Goal: Task Accomplishment & Management: Use online tool/utility

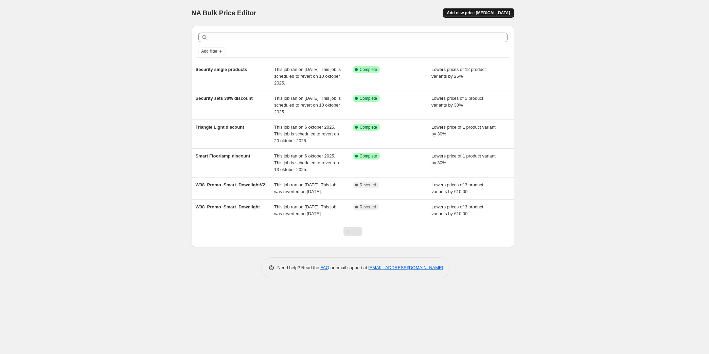
click at [491, 13] on span "Add new price [MEDICAL_DATA]" at bounding box center [478, 12] width 63 height 5
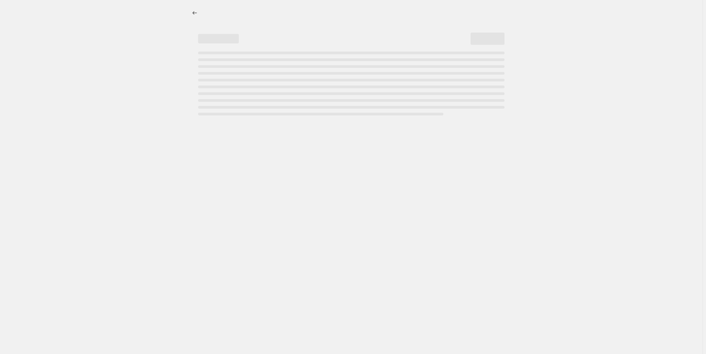
select select "percentage"
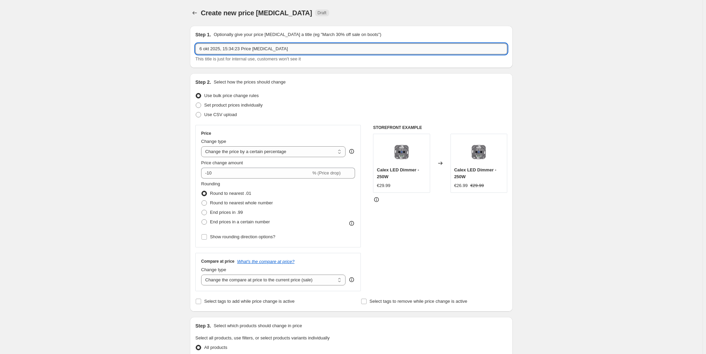
click at [229, 50] on input "6 okt 2025, 15:34:23 Price [MEDICAL_DATA]" at bounding box center [351, 49] width 312 height 11
type input "Syncbox discount"
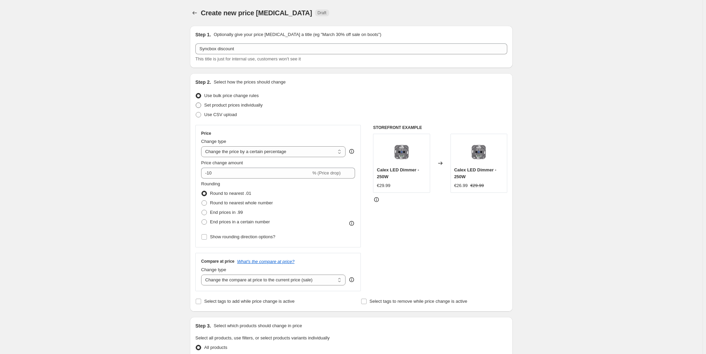
click at [197, 106] on span at bounding box center [198, 105] width 5 height 5
click at [196, 103] on input "Set product prices individually" at bounding box center [196, 103] width 0 height 0
radio input "true"
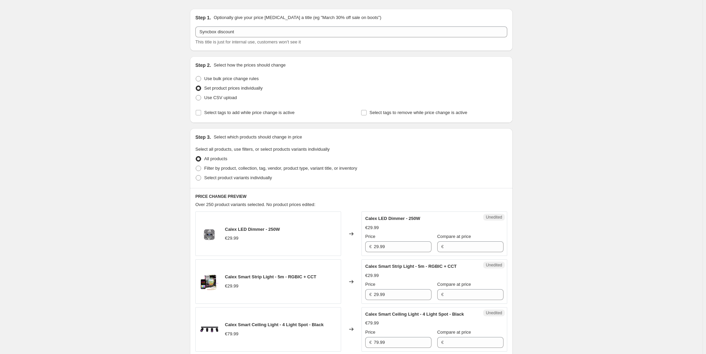
scroll to position [31, 0]
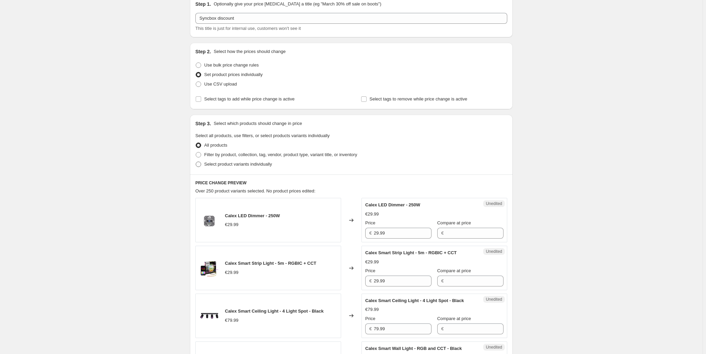
click at [207, 168] on label "Select product variants individually" at bounding box center [233, 165] width 76 height 10
click at [196, 162] on input "Select product variants individually" at bounding box center [196, 162] width 0 height 0
radio input "true"
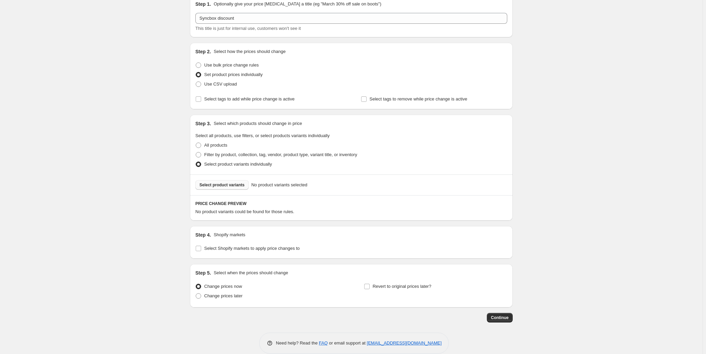
click at [226, 185] on span "Select product variants" at bounding box center [222, 185] width 45 height 5
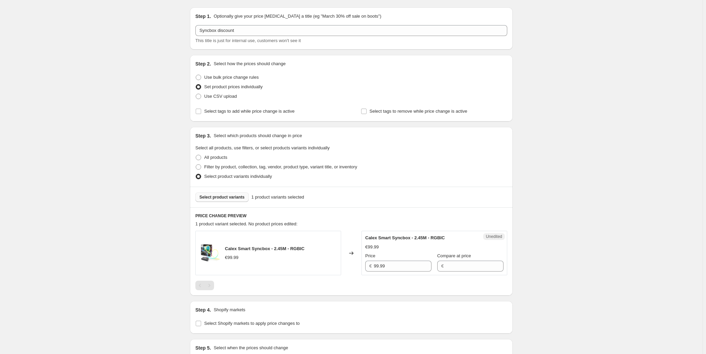
scroll to position [0, 0]
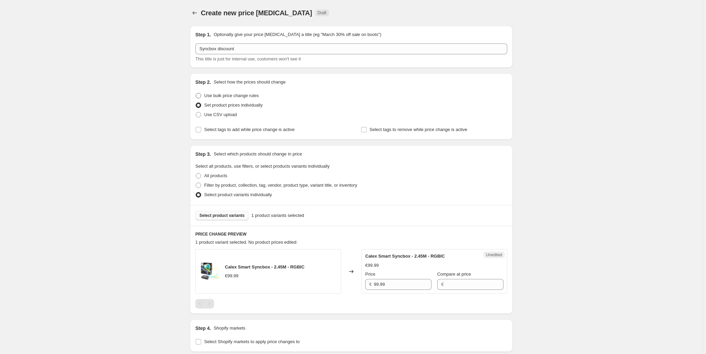
click at [201, 96] on span at bounding box center [198, 95] width 5 height 5
click at [196, 93] on input "Use bulk price change rules" at bounding box center [196, 93] width 0 height 0
radio input "true"
select select "percentage"
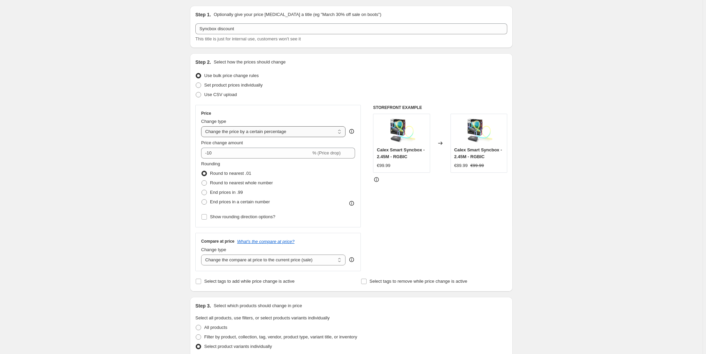
scroll to position [31, 0]
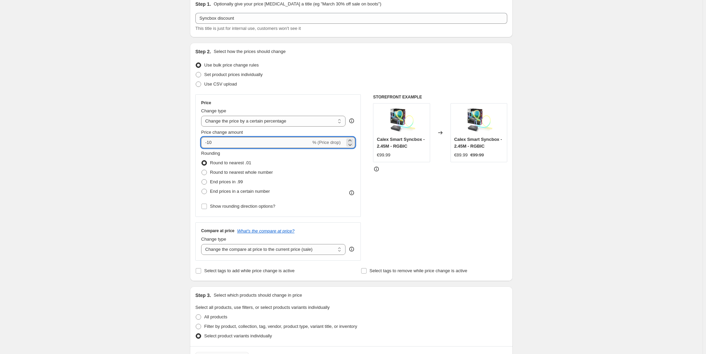
click at [222, 146] on input "-10" at bounding box center [256, 142] width 110 height 11
type input "-1"
type input "-30"
click at [139, 150] on div "Create new price [MEDICAL_DATA]. This page is ready Create new price [MEDICAL_D…" at bounding box center [351, 275] width 703 height 613
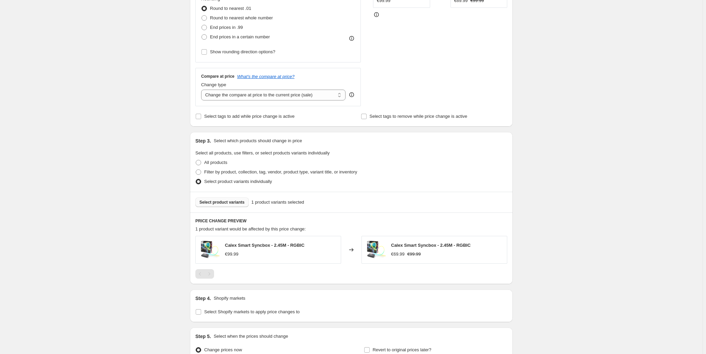
scroll to position [247, 0]
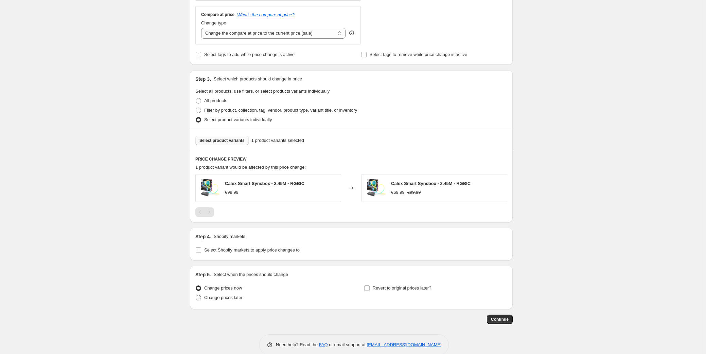
click at [200, 298] on span at bounding box center [198, 297] width 5 height 5
click at [196, 296] on input "Change prices later" at bounding box center [196, 295] width 0 height 0
radio input "true"
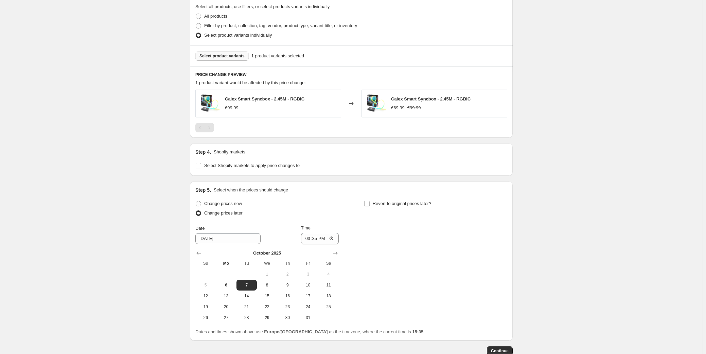
scroll to position [340, 0]
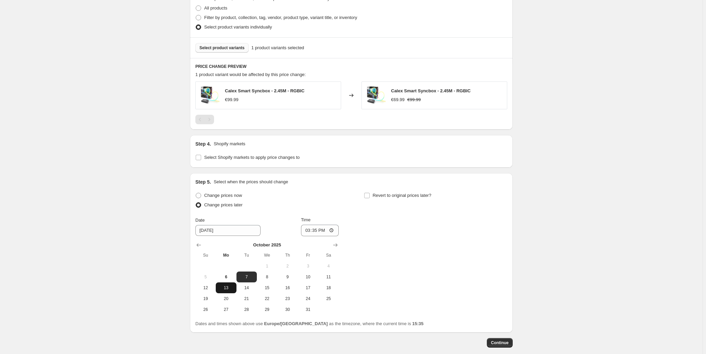
click at [228, 289] on span "13" at bounding box center [226, 288] width 15 height 5
type input "[DATE]"
click at [322, 231] on input "15:35" at bounding box center [320, 231] width 38 height 12
click at [317, 231] on input "15:35" at bounding box center [320, 231] width 38 height 12
type input "00:01"
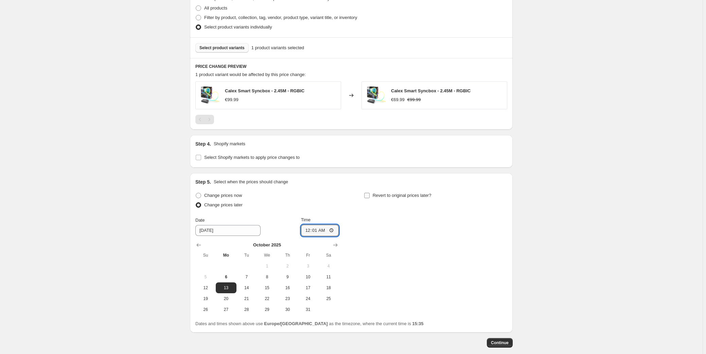
click at [373, 196] on label "Revert to original prices later?" at bounding box center [398, 196] width 68 height 10
click at [370, 196] on input "Revert to original prices later?" at bounding box center [366, 195] width 5 height 5
checkbox input "true"
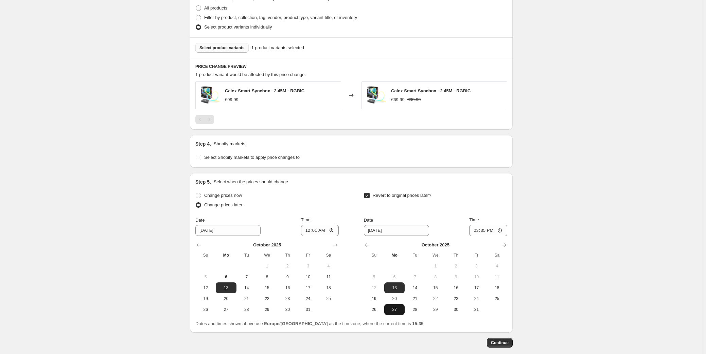
click at [391, 311] on span "27" at bounding box center [394, 309] width 15 height 5
type input "[DATE]"
click at [483, 232] on input "15:35" at bounding box center [488, 231] width 38 height 12
type input "23:59"
click at [550, 225] on div "Create new price [MEDICAL_DATA]. This page is ready Create new price [MEDICAL_D…" at bounding box center [351, 24] width 703 height 729
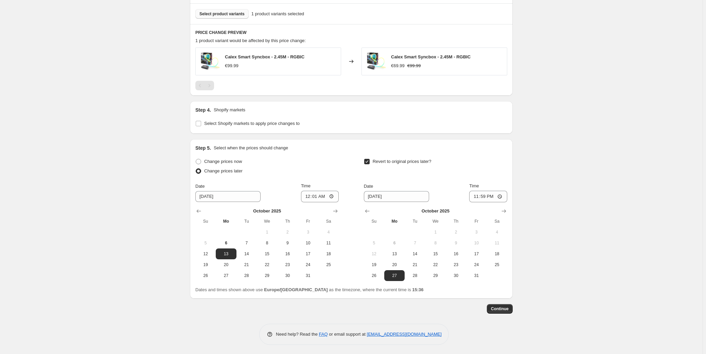
scroll to position [375, 0]
click at [498, 307] on span "Continue" at bounding box center [500, 308] width 18 height 5
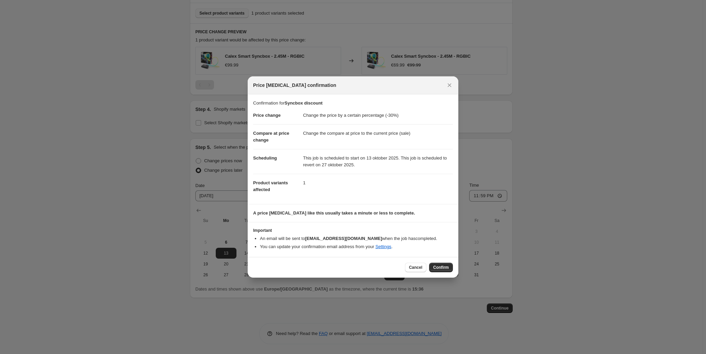
click at [439, 267] on span "Confirm" at bounding box center [441, 267] width 16 height 5
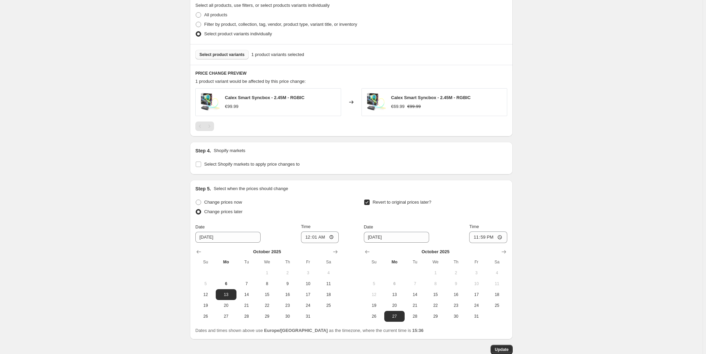
click at [584, 138] on div "Syncbox discount. This page is ready Syncbox discount Info Scheduled Copy to ne…" at bounding box center [351, 10] width 703 height 771
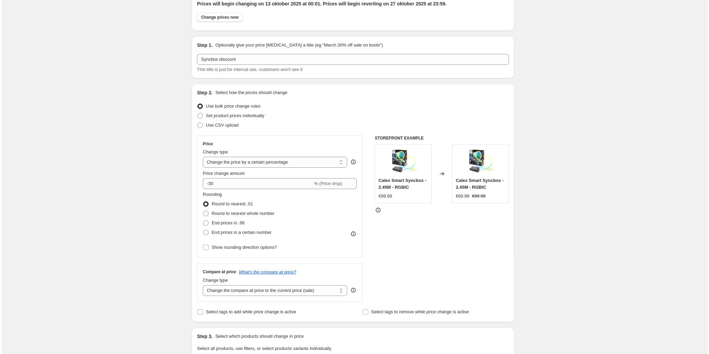
scroll to position [0, 0]
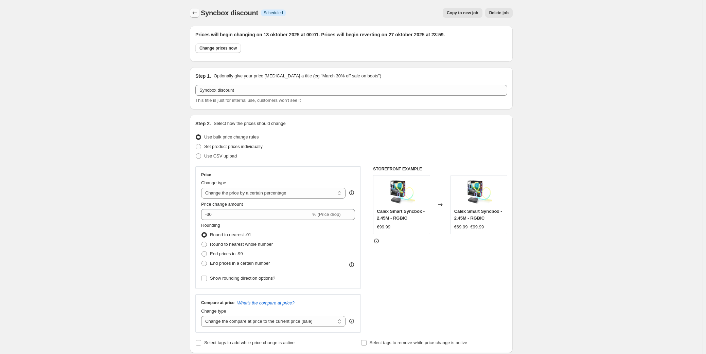
click at [197, 14] on icon "Price change jobs" at bounding box center [194, 13] width 7 height 7
